Goal: Information Seeking & Learning: Learn about a topic

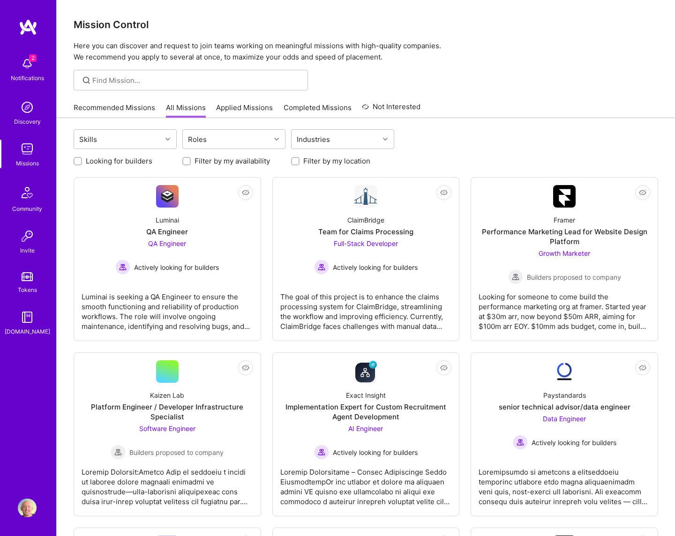
click at [463, 80] on div at bounding box center [366, 80] width 618 height 21
click at [134, 162] on label "Looking for builders" at bounding box center [119, 161] width 67 height 10
click at [82, 162] on input "Looking for builders" at bounding box center [78, 161] width 7 height 7
checkbox input "true"
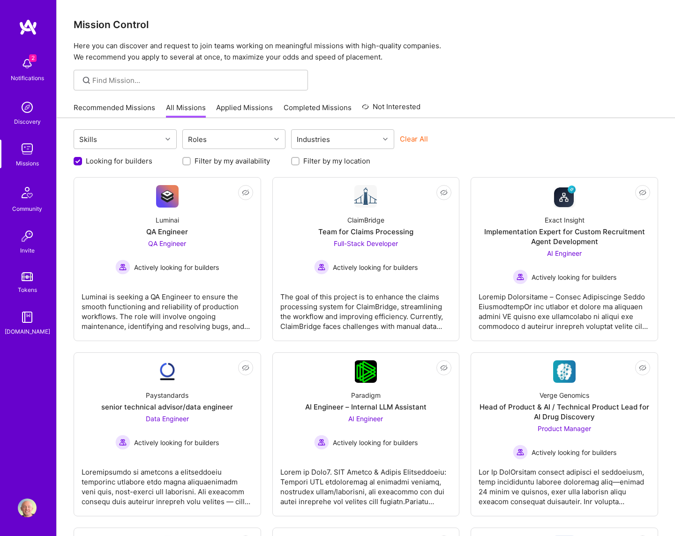
click at [299, 159] on div at bounding box center [295, 161] width 8 height 8
click at [295, 161] on input "Filter by my location" at bounding box center [296, 161] width 7 height 7
checkbox input "true"
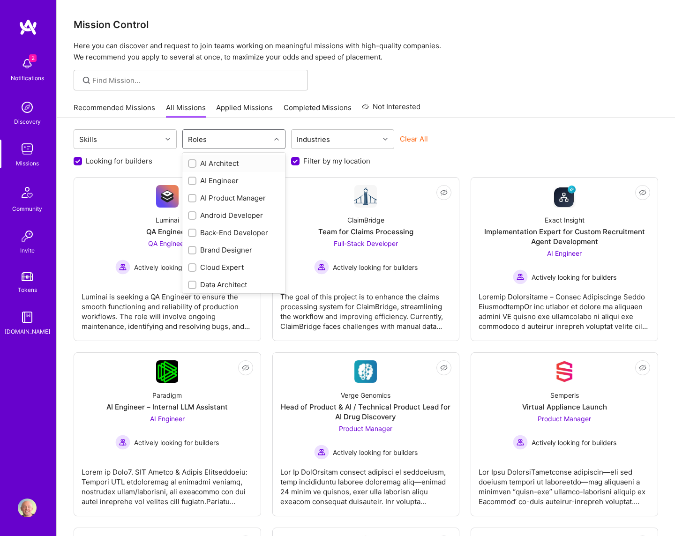
click at [218, 141] on div "Roles" at bounding box center [227, 139] width 88 height 19
type input "pro"
click at [226, 160] on div "AI Product Manager" at bounding box center [234, 163] width 92 height 10
checkbox input "true"
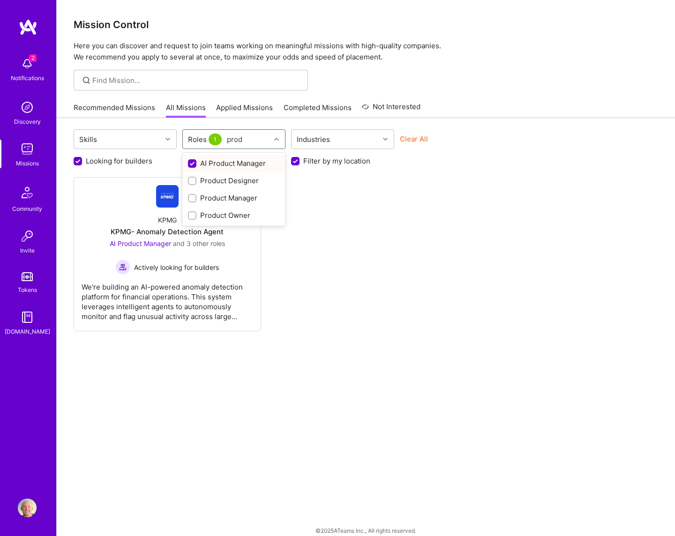
type input "produ"
click at [234, 201] on div "Product Manager" at bounding box center [234, 198] width 92 height 10
checkbox input "true"
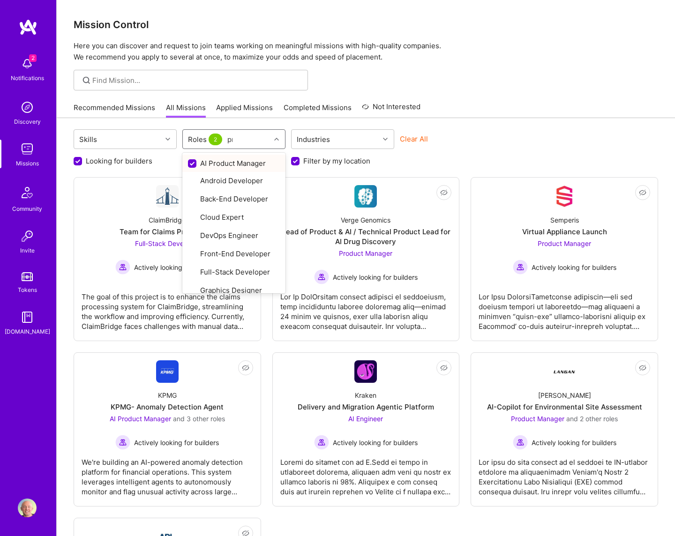
type input "prod"
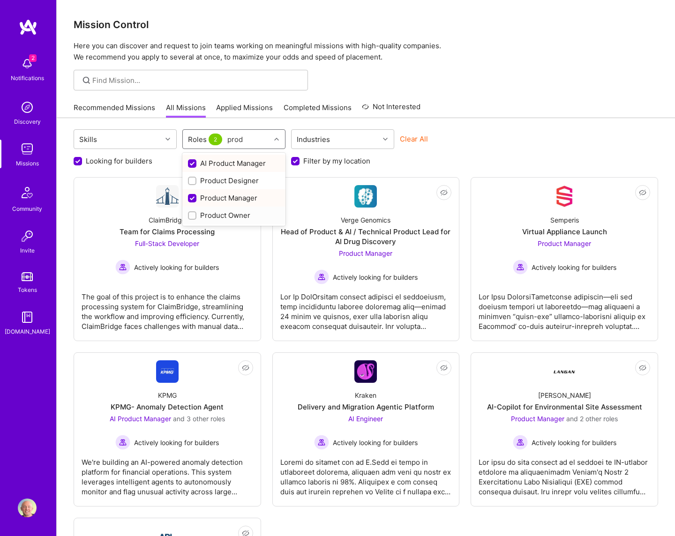
click at [224, 213] on div "Product Owner" at bounding box center [234, 216] width 92 height 10
checkbox input "true"
type input "market"
click at [234, 161] on div "Growth Marketer" at bounding box center [234, 163] width 92 height 10
checkbox input "true"
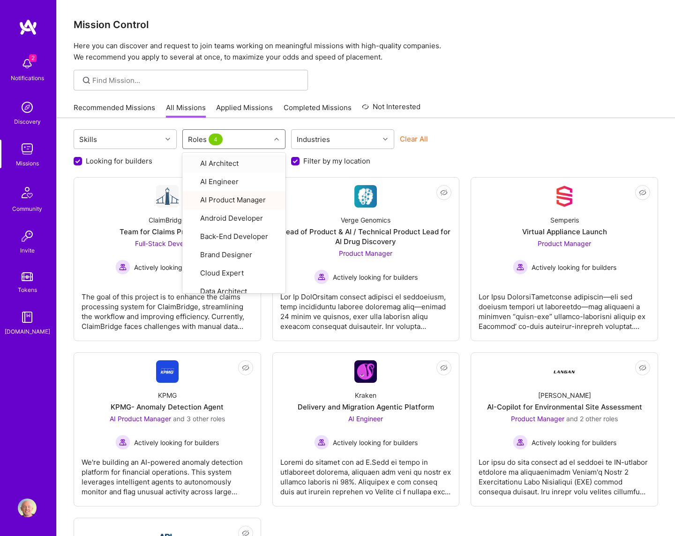
click at [494, 83] on div at bounding box center [366, 80] width 618 height 21
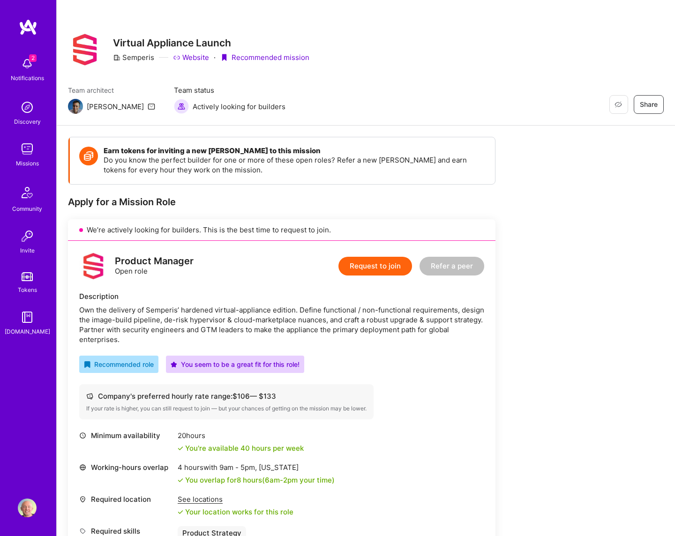
click at [365, 89] on div "Team architect Luis Team status Actively looking for builders Restore Not Inter…" at bounding box center [366, 99] width 596 height 29
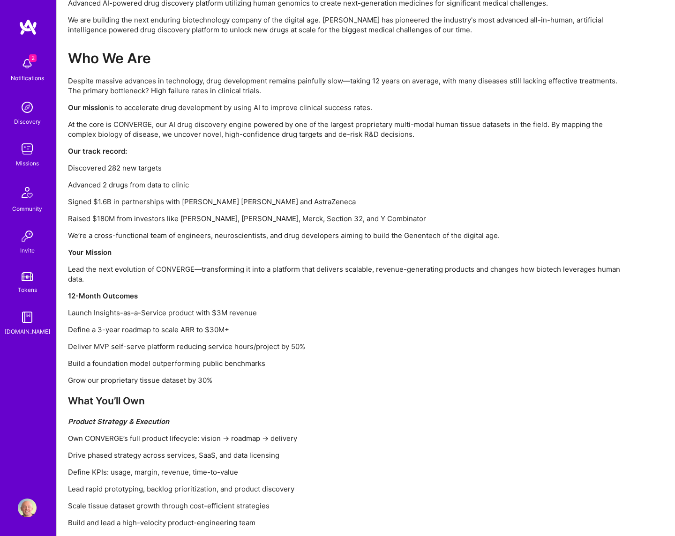
scroll to position [683, 0]
